Goal: Task Accomplishment & Management: Complete application form

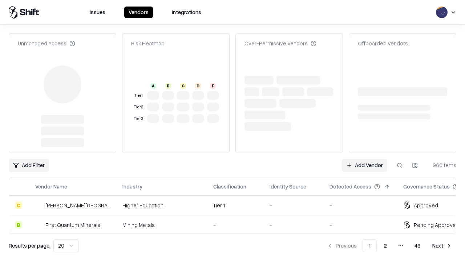
click at [364, 159] on link "Add Vendor" at bounding box center [364, 165] width 45 height 13
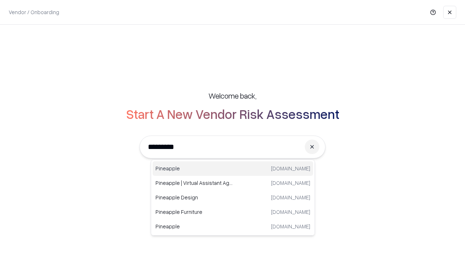
click at [233, 169] on div "Pineapple [DOMAIN_NAME]" at bounding box center [232, 169] width 160 height 15
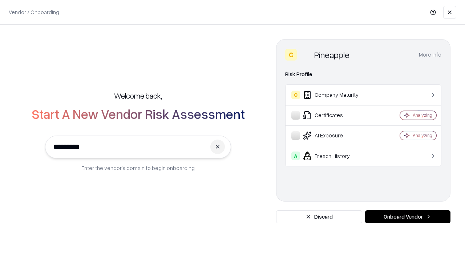
type input "*********"
click at [407, 217] on button "Onboard Vendor" at bounding box center [407, 217] width 85 height 13
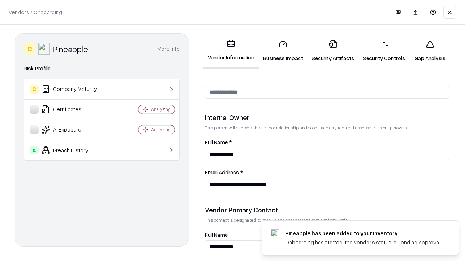
scroll to position [376, 0]
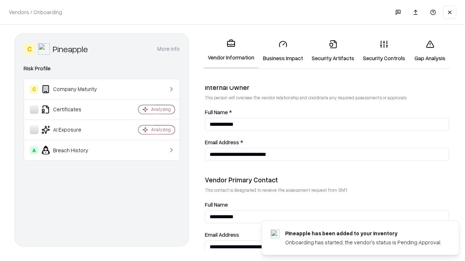
click at [283, 51] on link "Business Impact" at bounding box center [283, 51] width 49 height 34
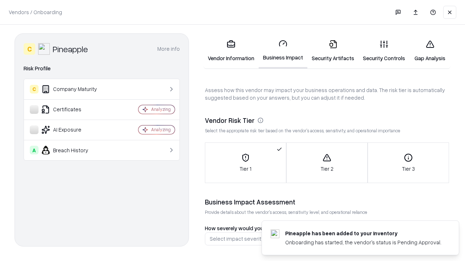
click at [430, 51] on link "Gap Analysis" at bounding box center [429, 51] width 41 height 34
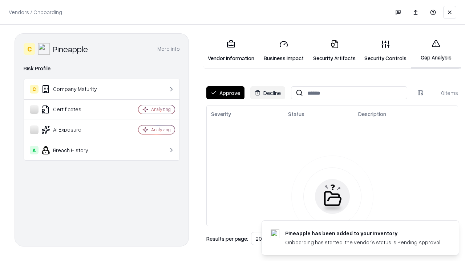
click at [225, 93] on button "Approve" at bounding box center [225, 92] width 38 height 13
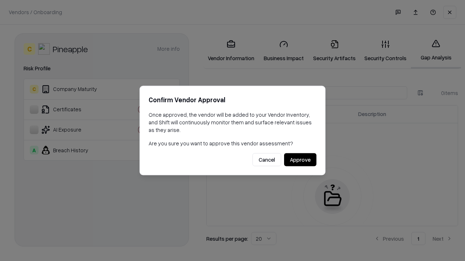
click at [300, 160] on button "Approve" at bounding box center [300, 160] width 32 height 13
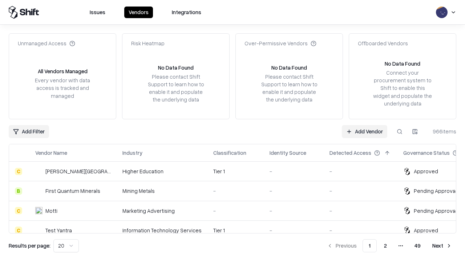
type input "*********"
click at [364, 131] on link "Add Vendor" at bounding box center [364, 131] width 45 height 13
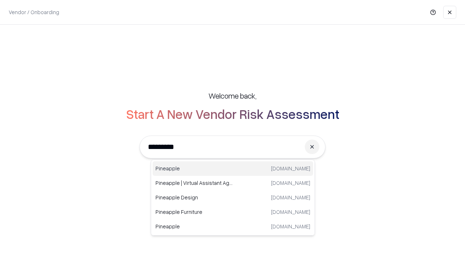
click at [233, 169] on div "Pineapple [DOMAIN_NAME]" at bounding box center [232, 169] width 160 height 15
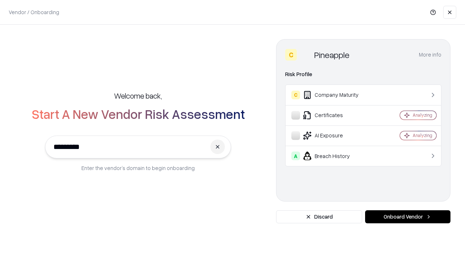
type input "*********"
click at [407, 217] on button "Onboard Vendor" at bounding box center [407, 217] width 85 height 13
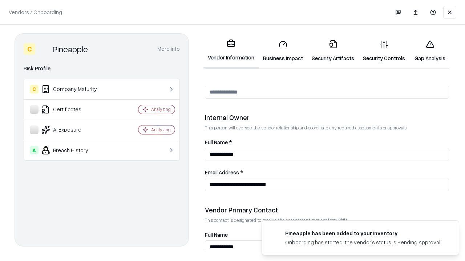
scroll to position [376, 0]
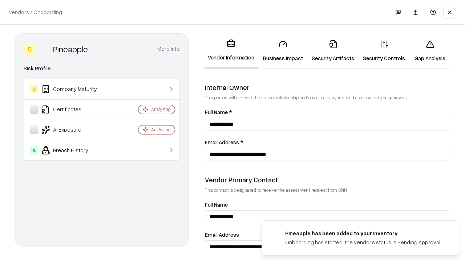
click at [430, 51] on link "Gap Analysis" at bounding box center [429, 51] width 41 height 34
